Goal: Check status: Check status

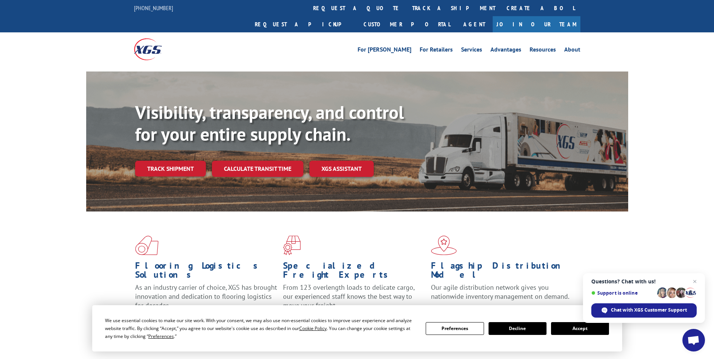
click at [587, 331] on button "Accept" at bounding box center [580, 328] width 58 height 13
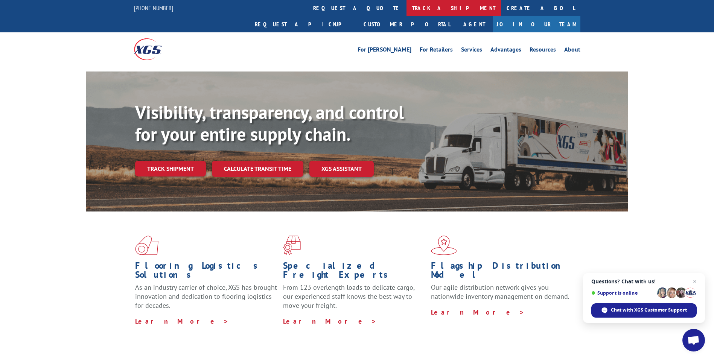
click at [406, 12] on link "track a shipment" at bounding box center [453, 8] width 94 height 16
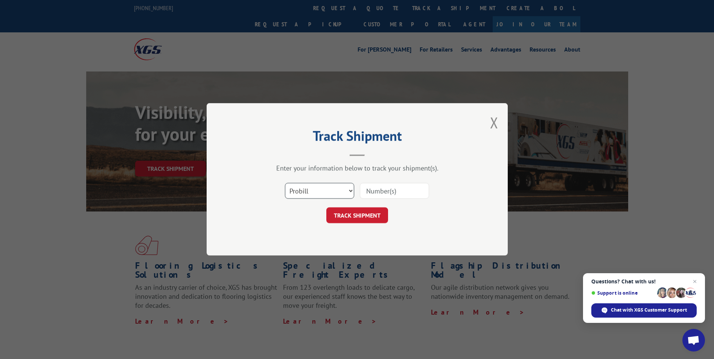
click at [313, 192] on select "Select category... Probill BOL PO" at bounding box center [319, 191] width 69 height 16
select select "bol"
click at [285, 183] on select "Select category... Probill BOL PO" at bounding box center [319, 191] width 69 height 16
click at [337, 191] on select "Select category... Probill BOL PO" at bounding box center [319, 191] width 69 height 16
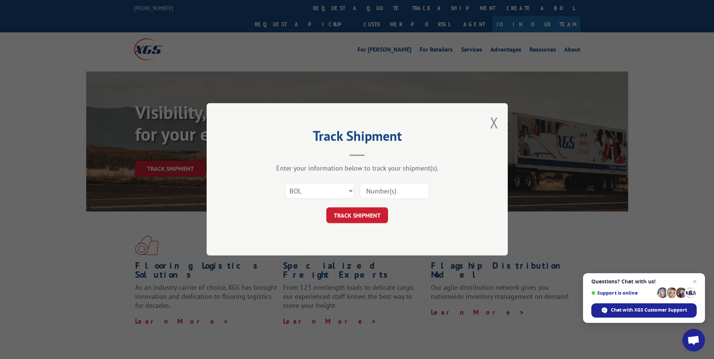
click at [384, 193] on input at bounding box center [394, 191] width 69 height 16
paste input "31552400"
type input "31552400"
click at [375, 210] on button "TRACK SHIPMENT" at bounding box center [357, 216] width 62 height 16
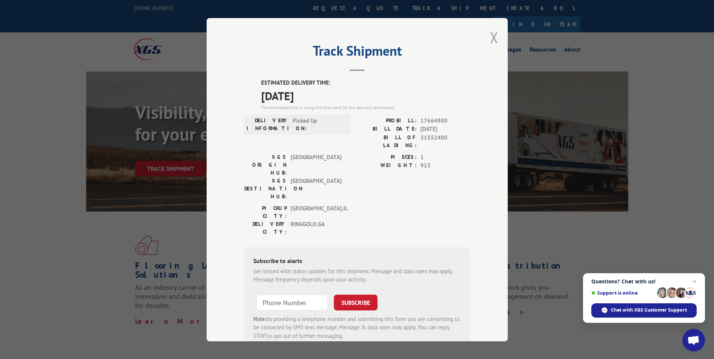
click at [495, 39] on button "Close modal" at bounding box center [494, 37] width 8 height 20
